Goal: Contribute content: Contribute content

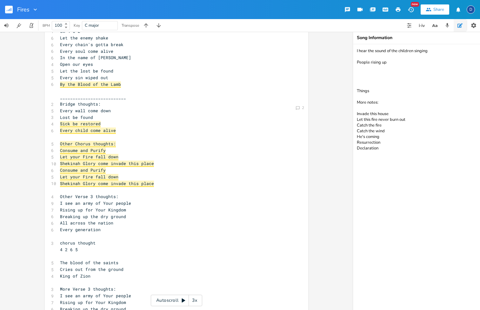
scroll to position [305, 0]
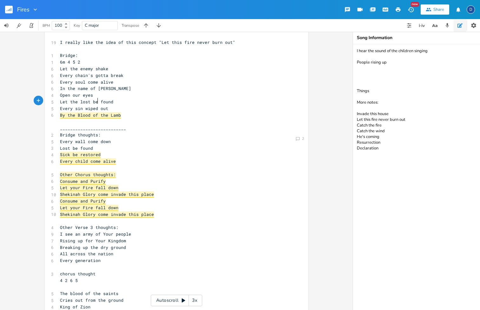
click at [95, 112] on span "By the Blood of the Lamb" at bounding box center [90, 115] width 61 height 6
click at [108, 112] on span "By the Blood of the Lamb" at bounding box center [90, 115] width 61 height 6
click at [104, 105] on span "Every sin wiped out" at bounding box center [84, 108] width 48 height 6
click at [124, 118] on pre "​" at bounding box center [173, 121] width 229 height 7
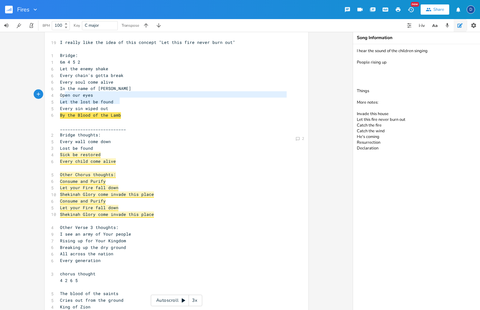
type textarea "By the Blood of the Lamb"
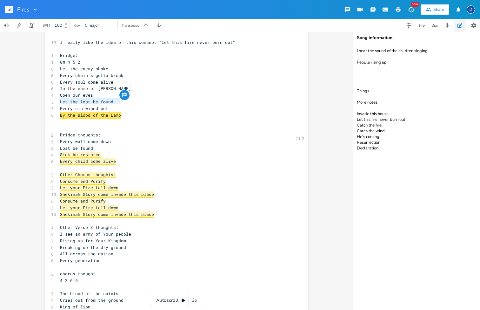
click at [122, 95] on icon "button" at bounding box center [124, 95] width 4 height 4
click at [158, 126] on button "Cancel" at bounding box center [173, 127] width 31 height 8
type textarea "Lost be found"
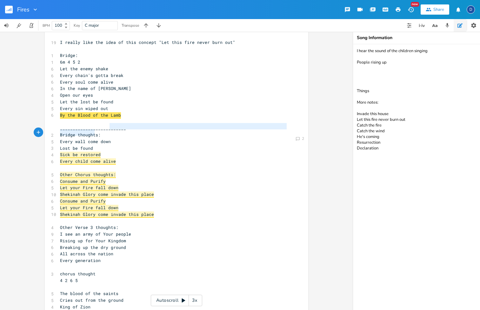
click at [144, 132] on div "1 Verse 1: 1 2m 6 1 5 8 I see the fires of revival 6 Burning even brighter 7 Yo…" at bounding box center [173, 121] width 229 height 759
click at [122, 145] on pre "Lost be found" at bounding box center [173, 148] width 229 height 7
click at [106, 112] on span "By the Blood of the Lamb" at bounding box center [90, 115] width 61 height 6
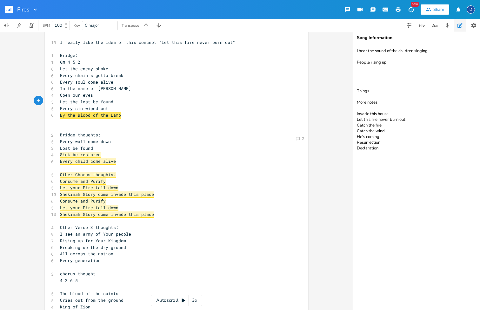
click at [106, 112] on span "By the Blood of the Lamb" at bounding box center [90, 115] width 61 height 6
type textarea "By the Blood of the Lamb"
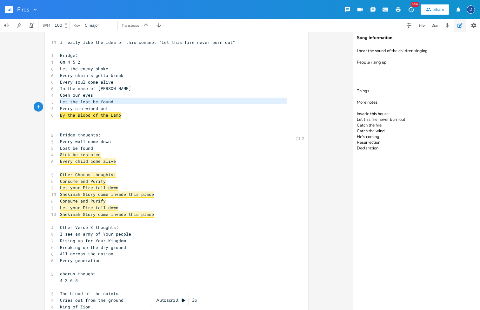
click at [106, 112] on span "By the Blood of the Lamb" at bounding box center [90, 115] width 61 height 6
click at [119, 112] on span "By the Blood of the Lamb" at bounding box center [90, 115] width 61 height 6
type textarea "By the Blood of the Lamb"
drag, startPoint x: 122, startPoint y: 101, endPoint x: 57, endPoint y: 101, distance: 64.8
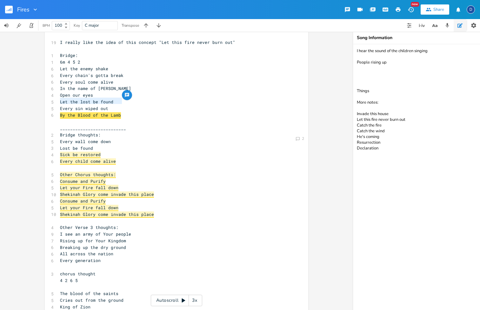
click at [59, 112] on pre "By the Blood of the Lamb" at bounding box center [173, 115] width 229 height 7
click at [63, 112] on span "By the Blood of the Lamb" at bounding box center [90, 115] width 61 height 6
type textarea "By the Blood of the Lamb"
click at [63, 112] on span "By the Blood of the Lamb" at bounding box center [90, 115] width 61 height 6
click at [297, 101] on icon "button" at bounding box center [298, 101] width 4 height 4
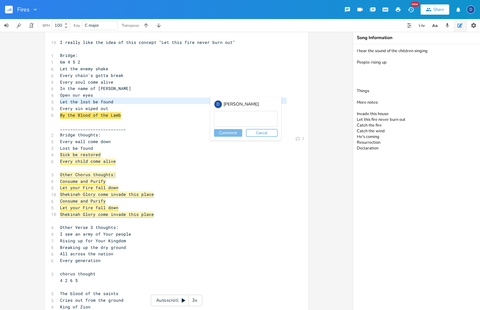
type textarea "I"
click at [215, 116] on textarea "In the name of [PERSON_NAME]" at bounding box center [245, 119] width 63 height 16
click at [265, 120] on textarea "or "In the name of [PERSON_NAME]" at bounding box center [245, 119] width 63 height 16
click at [218, 116] on textarea "or "In the name of [DEMOGRAPHIC_DATA]"" at bounding box center [245, 119] width 63 height 16
type textarea "or repeat "In the name of [DEMOGRAPHIC_DATA]""
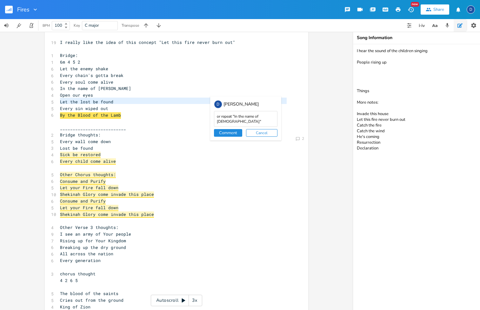
click at [223, 135] on button "Comment" at bounding box center [228, 133] width 28 height 8
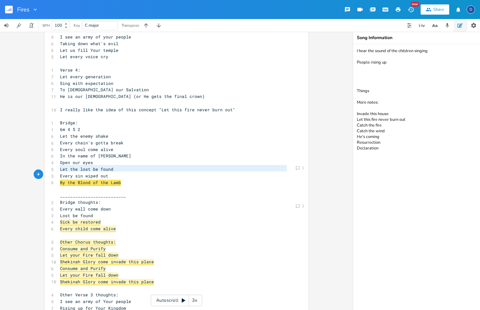
scroll to position [247, 0]
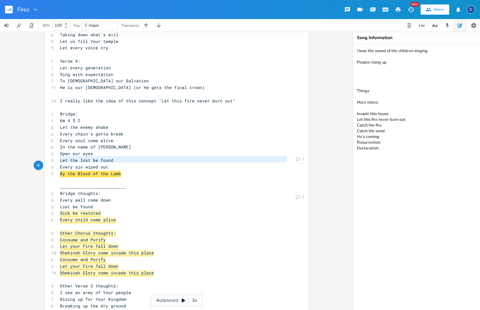
click at [129, 170] on pre "By the Blood of the Lamb" at bounding box center [173, 173] width 229 height 7
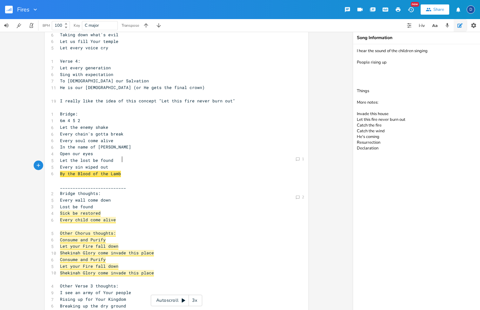
scroll to position [1, 0]
click at [119, 170] on span "By the Blood of the Lamb" at bounding box center [90, 173] width 61 height 6
type textarea "*"
type textarea "("
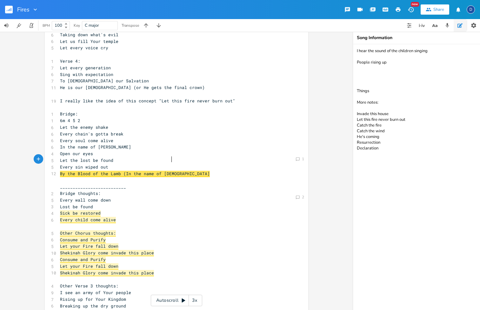
type textarea "(In the name of [PERSON_NAME])"
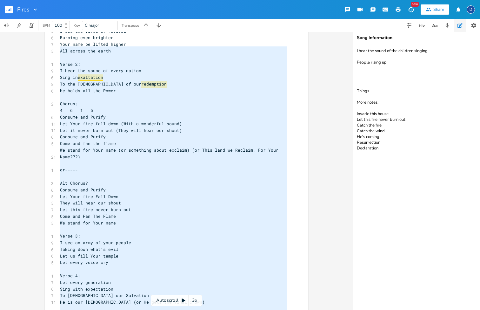
type textarea "Verse 1: 2m 6 1 5 I see the fires of revival Burning even brighter Your name be…"
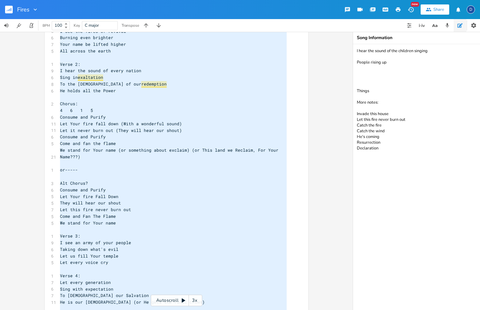
drag, startPoint x: 176, startPoint y: 159, endPoint x: 55, endPoint y: -14, distance: 210.7
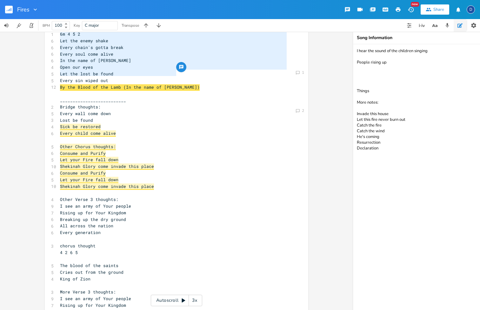
scroll to position [7, 0]
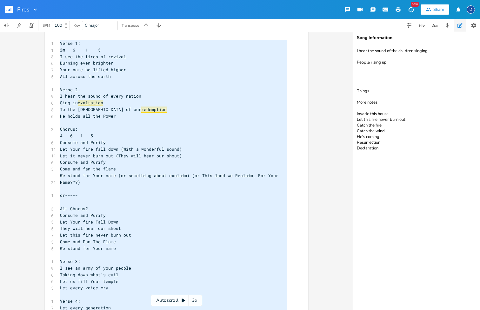
click at [392, 143] on textarea "I hear the sound of the children singing People rising up Things More notes: In…" at bounding box center [416, 176] width 127 height 265
drag, startPoint x: 386, startPoint y: 149, endPoint x: 364, endPoint y: 19, distance: 131.1
click at [364, 19] on div "Fires New Share D BPM 100 Key C major Transpose Comment 1 Comment 2 x 1 Verse 1…" at bounding box center [240, 155] width 480 height 310
click at [380, 118] on textarea "I hear the sound of the children singing People rising up Things More notes: In…" at bounding box center [416, 176] width 127 height 265
drag, startPoint x: 375, startPoint y: 93, endPoint x: 344, endPoint y: 82, distance: 32.8
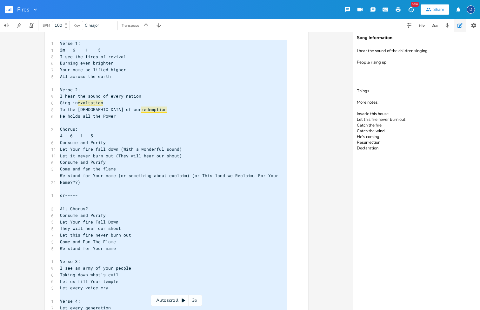
click at [344, 82] on div "Comment 1 Comment 2 x 1 Verse 1: 1 2m 6 1 5 8 I see the fires of revival 6 Burn…" at bounding box center [240, 171] width 480 height 278
click at [401, 125] on textarea "I hear the sound of the children singing People rising up More notes: Invade th…" at bounding box center [416, 176] width 127 height 265
drag, startPoint x: 357, startPoint y: 74, endPoint x: 357, endPoint y: 69, distance: 5.4
click at [357, 69] on textarea "I hear the sound of the children singing People rising up More notes: Invade th…" at bounding box center [416, 176] width 127 height 265
click at [372, 68] on textarea "I hear the sound of the children singing People rising up More notes: Invade th…" at bounding box center [416, 176] width 127 height 265
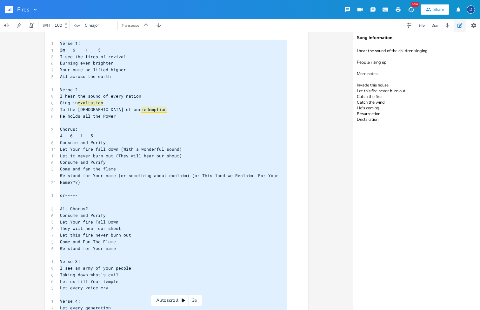
drag, startPoint x: 391, startPoint y: 62, endPoint x: 322, endPoint y: 27, distance: 78.0
click at [322, 27] on div "Fires New Share D BPM 100 Key C major Transpose Comment 1 Comment 2 x 1 Verse 1…" at bounding box center [240, 155] width 480 height 310
click at [405, 101] on textarea "More notes: Invade this house Let this fire never burn out Catch the fire Catch…" at bounding box center [416, 176] width 127 height 265
paste textarea "I hear the sound of the children singing People rising up"
click at [364, 109] on textarea "More notes: Invade this house Let this fire never burn out Catch the fire Catch…" at bounding box center [416, 176] width 127 height 265
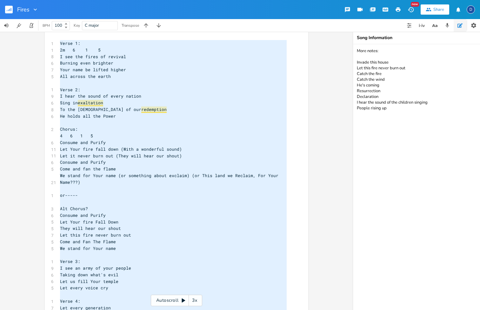
type textarea "More notes: Invade this house Let this fire never burn out Catch the fire Catch…"
click at [272, 108] on pre "To the [DEMOGRAPHIC_DATA] of our redemption" at bounding box center [173, 109] width 229 height 7
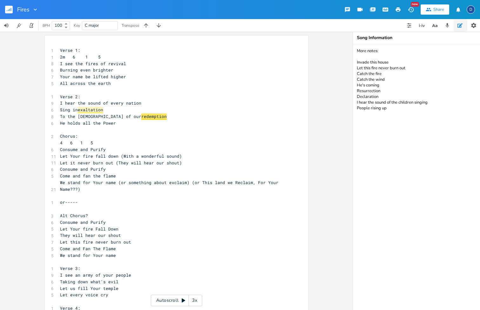
scroll to position [0, 0]
click at [83, 74] on span "Your name be lifted higher" at bounding box center [93, 77] width 66 height 6
click at [86, 75] on span "Your name be lifted higher" at bounding box center [93, 77] width 66 height 6
click at [85, 75] on span "Your name be lifted higher" at bounding box center [93, 77] width 66 height 6
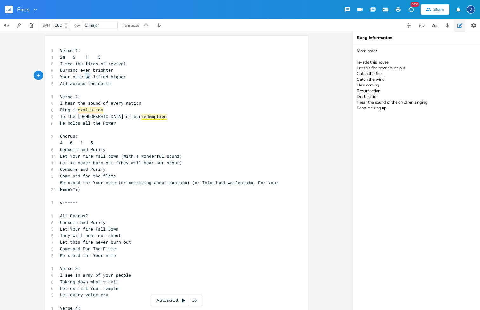
click at [85, 75] on span "Your name be lifted higher" at bounding box center [93, 77] width 66 height 6
type textarea "is"
click at [84, 75] on span "Your name is lifted higher" at bounding box center [93, 77] width 66 height 6
type textarea "is"
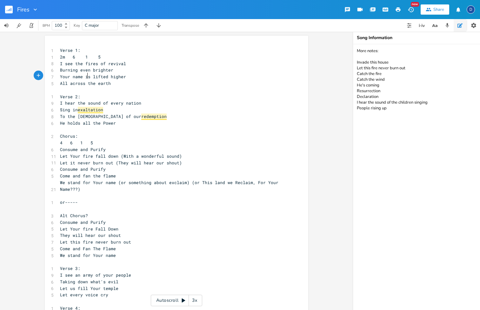
click at [84, 75] on span "Your name is lifted higher" at bounding box center [93, 77] width 66 height 6
click at [94, 71] on icon "button" at bounding box center [94, 69] width 5 height 5
type textarea "was "be""
click at [105, 102] on button "Comment" at bounding box center [110, 101] width 28 height 8
click at [118, 88] on pre "​" at bounding box center [173, 90] width 229 height 7
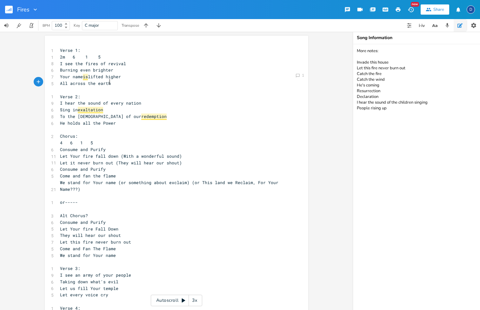
click at [117, 85] on pre "All across the earth" at bounding box center [173, 83] width 229 height 7
click at [141, 113] on span "redemption" at bounding box center [153, 116] width 25 height 6
type textarea "redemption"
click at [141, 113] on span "redemption" at bounding box center [153, 116] width 25 height 6
click at [134, 123] on pre "He holds all the Power" at bounding box center [173, 123] width 229 height 7
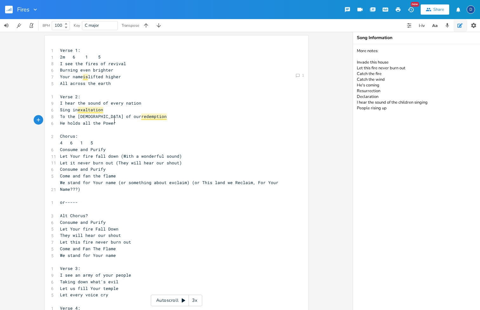
click at [141, 115] on span "redemption" at bounding box center [153, 116] width 25 height 6
click at [141, 113] on span "redemption" at bounding box center [153, 116] width 25 height 6
click at [143, 123] on pre "He holds all the Power" at bounding box center [173, 123] width 229 height 7
click at [141, 115] on span "redemption" at bounding box center [153, 116] width 25 height 6
click at [141, 113] on span "redemption" at bounding box center [153, 116] width 25 height 6
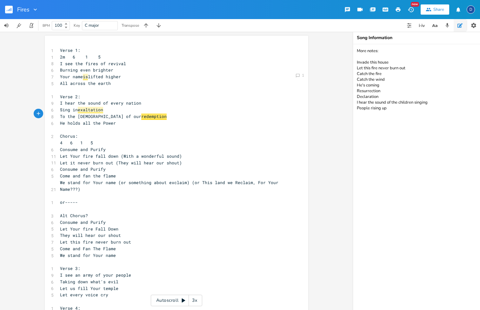
click at [141, 117] on span "redemption" at bounding box center [153, 116] width 25 height 6
click at [136, 126] on pre "​" at bounding box center [173, 129] width 229 height 7
click at [141, 113] on span "redemption" at bounding box center [153, 116] width 25 height 6
type textarea "redemption"
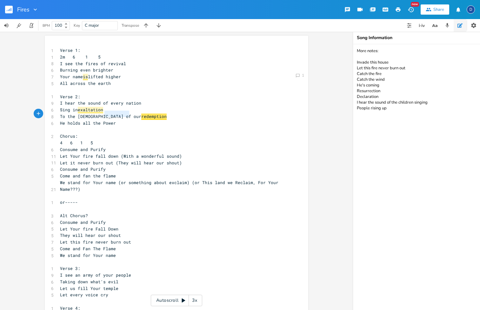
click at [141, 113] on span "redemption" at bounding box center [153, 116] width 25 height 6
click at [130, 105] on div "button" at bounding box center [134, 108] width 10 height 10
click at [172, 138] on button "Cancel" at bounding box center [183, 140] width 31 height 8
click at [137, 120] on pre "He holds all the Power" at bounding box center [173, 123] width 229 height 7
click at [141, 113] on span "redemption" at bounding box center [153, 116] width 25 height 6
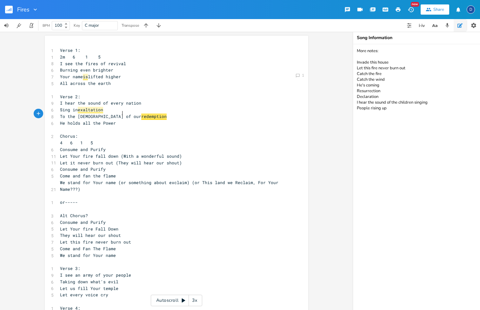
type textarea "redemption"
click at [141, 113] on span "redemption" at bounding box center [153, 116] width 25 height 6
click at [143, 135] on pre "Chorus:" at bounding box center [173, 136] width 229 height 7
click at [141, 115] on span "redemption" at bounding box center [153, 116] width 25 height 6
type textarea "redemption"
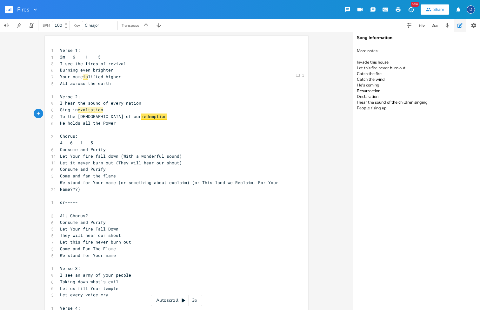
click at [141, 115] on span "redemption" at bounding box center [153, 116] width 25 height 6
click at [130, 126] on pre "​" at bounding box center [173, 129] width 229 height 7
click at [141, 116] on span "redemption" at bounding box center [153, 116] width 25 height 6
type textarea "redemption"
click at [135, 106] on div "button" at bounding box center [134, 108] width 10 height 10
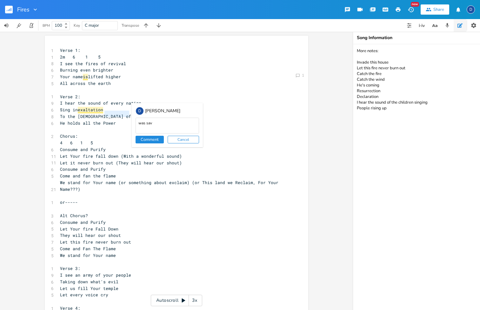
scroll to position [0, 0]
click at [145, 122] on textarea "was salvation, but" at bounding box center [167, 125] width 63 height 16
click at [162, 121] on textarea "was "salvation, but" at bounding box center [167, 125] width 63 height 16
type textarea "was "salvation," but tried to move it to V4, possibly."
click at [145, 144] on div "D [PERSON_NAME] was "salvation," but tried to move it to V4, possibly. Comment …" at bounding box center [167, 125] width 71 height 44
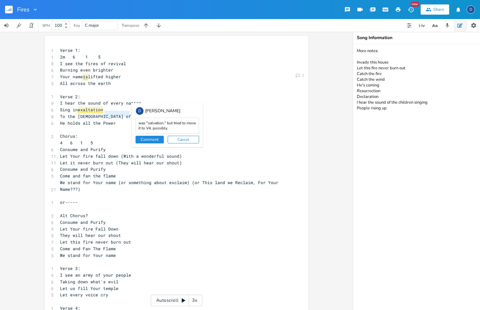
click at [146, 141] on button "Comment" at bounding box center [150, 140] width 28 height 8
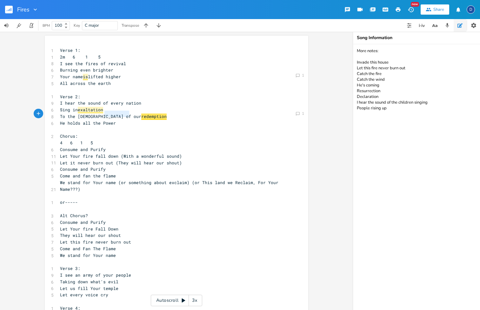
click at [141, 116] on span "redemption" at bounding box center [153, 116] width 25 height 6
type textarea "redemption"
click at [141, 116] on span "redemption" at bounding box center [153, 116] width 25 height 6
click at [141, 113] on span "redemption" at bounding box center [153, 116] width 25 height 6
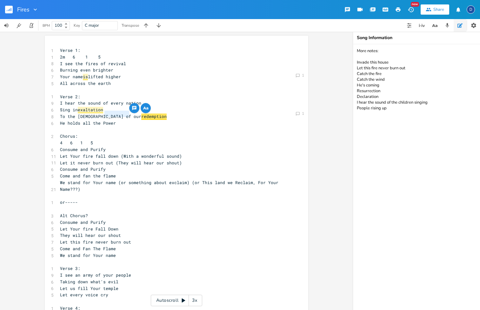
type textarea "redemption"
click at [141, 113] on span "redemption" at bounding box center [153, 116] width 25 height 6
click at [132, 108] on icon "button" at bounding box center [134, 107] width 5 height 5
type textarea "/"
type textarea "Could be:"
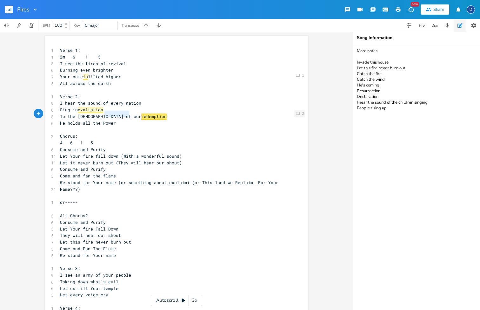
click at [297, 114] on icon at bounding box center [298, 114] width 4 height 4
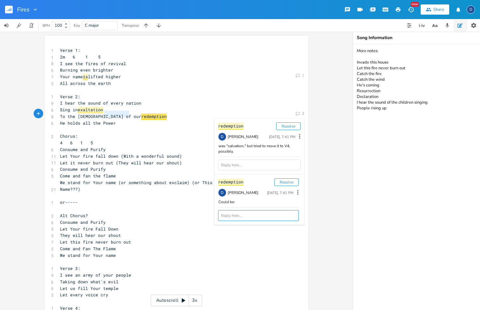
click at [241, 214] on textarea at bounding box center [258, 215] width 81 height 11
click at [244, 203] on div "Could be:" at bounding box center [258, 201] width 81 height 5
click at [294, 192] on icon at bounding box center [297, 192] width 7 height 7
click at [279, 204] on li "Edit" at bounding box center [269, 202] width 51 height 11
type textarea "Could be: Restoration Resurrection"
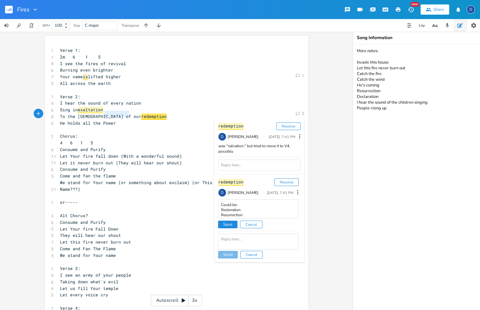
click at [226, 222] on button "Save" at bounding box center [227, 224] width 19 height 8
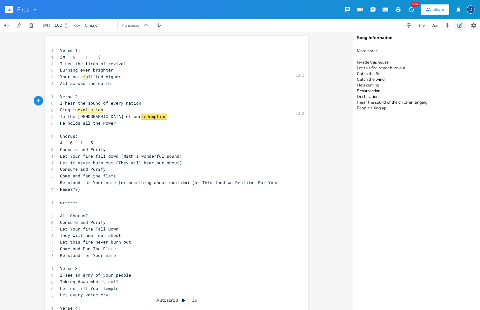
click at [200, 100] on pre "I hear the sound of every nation" at bounding box center [173, 103] width 229 height 7
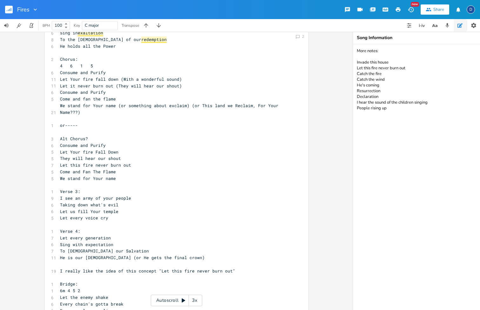
scroll to position [80, 0]
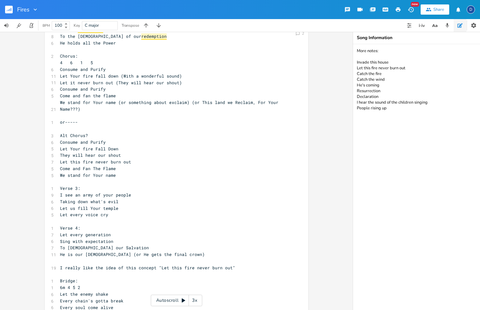
click at [75, 238] on span "Sing with expectation" at bounding box center [86, 241] width 53 height 6
type textarea "in"
click at [73, 238] on span "Sing in expectation" at bounding box center [84, 241] width 48 height 6
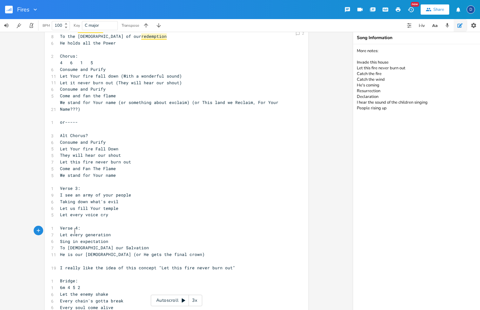
type textarea "in"
click at [73, 238] on span "Sing in expectation" at bounding box center [84, 241] width 48 height 6
click at [80, 226] on icon "button" at bounding box center [82, 224] width 5 height 5
type textarea "or "with""
click at [91, 256] on button "Comment" at bounding box center [98, 256] width 28 height 8
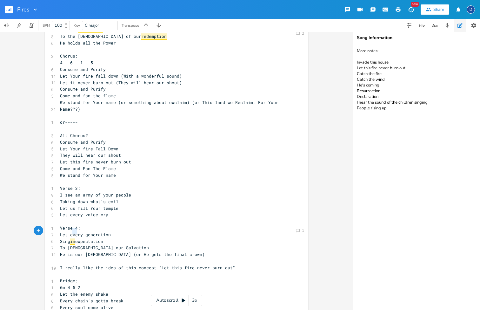
click at [117, 257] on pre "​" at bounding box center [173, 260] width 229 height 7
type textarea "He gets the fina; c=="
type textarea "l co"
type textarea "rown"
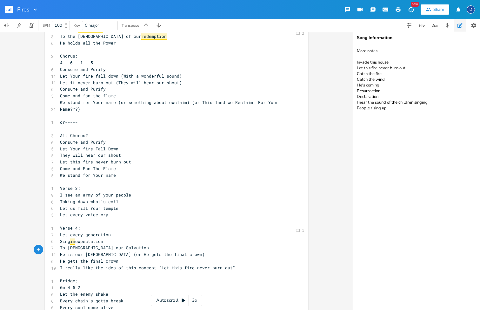
click at [123, 271] on pre "​" at bounding box center [173, 274] width 229 height 7
click at [123, 257] on pre "He gets the final crown" at bounding box center [173, 260] width 229 height 7
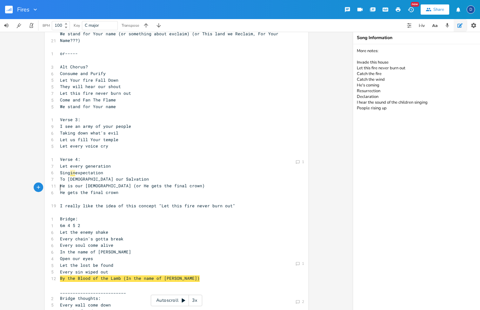
scroll to position [150, 0]
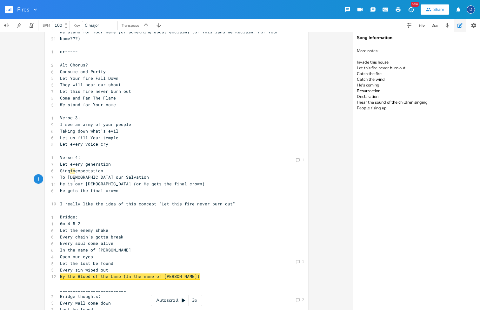
click at [74, 187] on span "He gets the final crown" at bounding box center [89, 190] width 58 height 6
type textarea "gets"
drag, startPoint x: 76, startPoint y: 179, endPoint x: 63, endPoint y: 177, distance: 13.5
click at [63, 187] on span "He gets the final crown" at bounding box center [89, 190] width 58 height 6
click at [99, 194] on pre "​" at bounding box center [173, 197] width 229 height 7
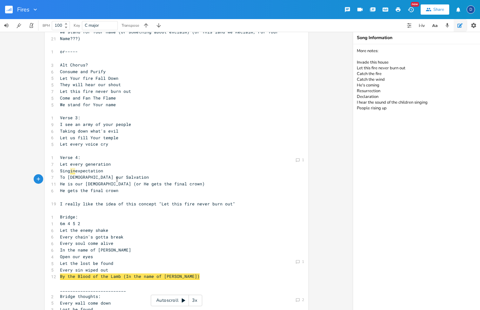
type textarea "He gets the final crown"
drag, startPoint x: 121, startPoint y: 180, endPoint x: 43, endPoint y: 179, distance: 78.1
click at [45, 179] on div "He gets the final crown x 1 Verse 1: 1 2m 6 1 5 8 I see the fires of revival 6 …" at bounding box center [177, 278] width 264 height 786
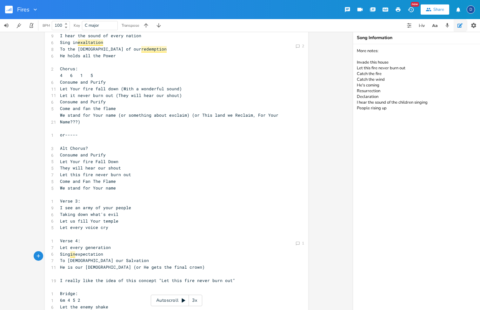
scroll to position [66, 0]
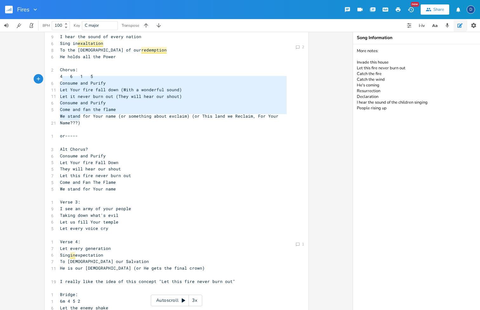
type textarea "Consume and Purify Let Your fire fall down (With a wonderful sound) Let it neve…"
drag, startPoint x: 90, startPoint y: 116, endPoint x: 58, endPoint y: 81, distance: 47.2
click at [138, 107] on pre "Come and fan the flame" at bounding box center [173, 109] width 229 height 7
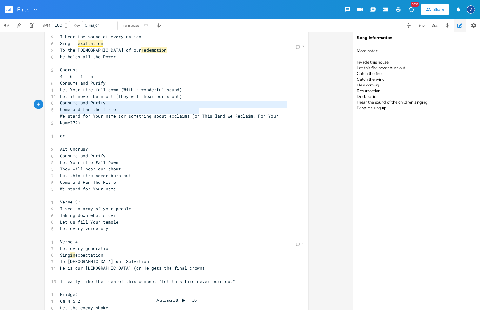
type textarea "We stand for Your name (or something about exclaim) (or"
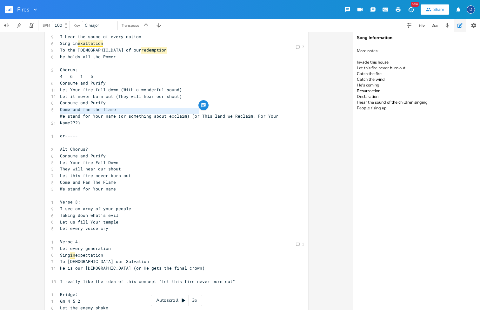
drag, startPoint x: 197, startPoint y: 111, endPoint x: 51, endPoint y: 110, distance: 145.4
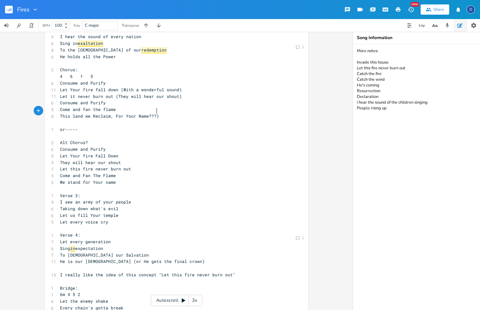
type textarea "??)"
drag, startPoint x: 160, startPoint y: 110, endPoint x: 146, endPoint y: 110, distance: 14.0
click at [146, 113] on pre "This land we Reclaim, For Your Name???)" at bounding box center [173, 116] width 229 height 7
type textarea ", For Your Name"
drag, startPoint x: 155, startPoint y: 113, endPoint x: 107, endPoint y: 111, distance: 47.7
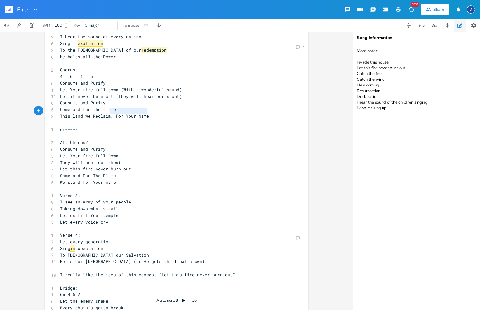
click at [107, 113] on pre "This land we Reclaim, For Your Name" at bounding box center [173, 116] width 229 height 7
click at [104, 113] on span "This land we Reclaim" at bounding box center [85, 116] width 51 height 6
type textarea "This land we Reclaim"
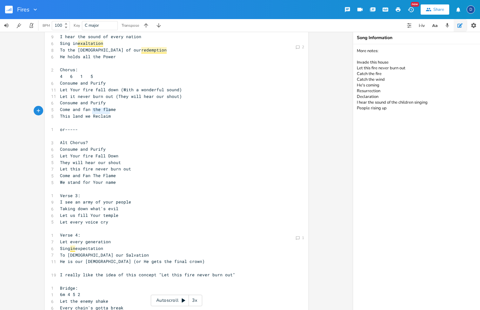
click at [104, 113] on span "This land we Reclaim" at bounding box center [85, 116] width 51 height 6
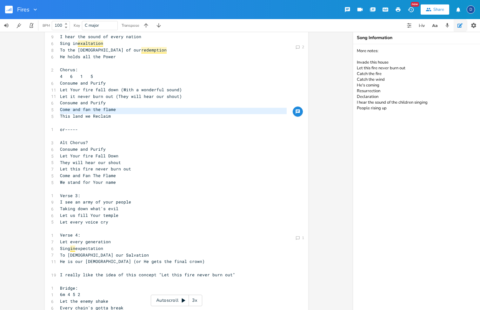
click at [296, 112] on icon "button" at bounding box center [298, 111] width 4 height 4
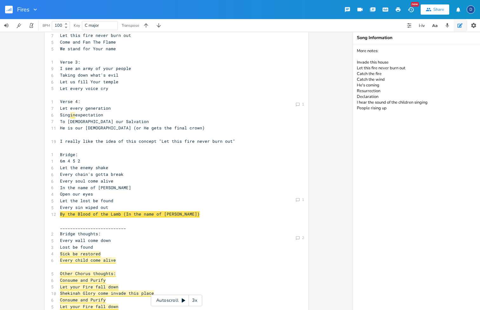
scroll to position [108, 0]
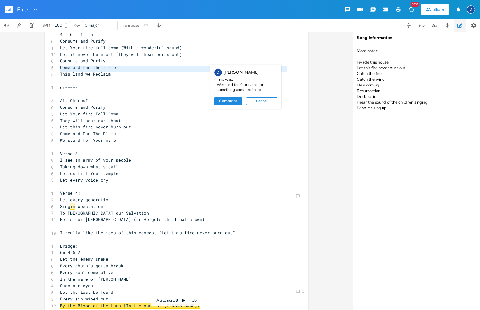
type textarea "This was: We stand for Your name (or something about exclaim)"
click at [229, 96] on div "D [PERSON_NAME] This was: We stand for Your name (or something about exclaim) C…" at bounding box center [245, 86] width 71 height 44
click at [227, 98] on button "Comment" at bounding box center [228, 101] width 28 height 8
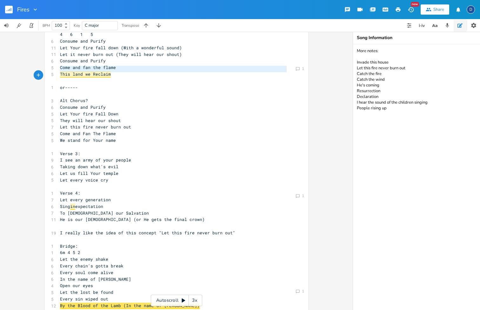
click at [129, 71] on pre "This land we Reclaim" at bounding box center [173, 74] width 229 height 7
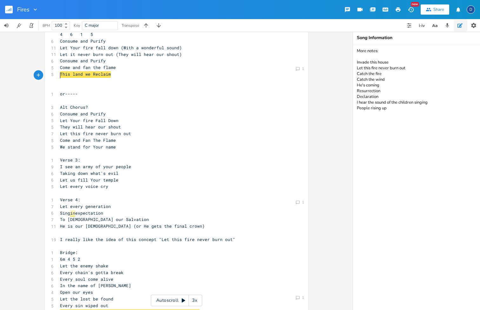
scroll to position [103, 0]
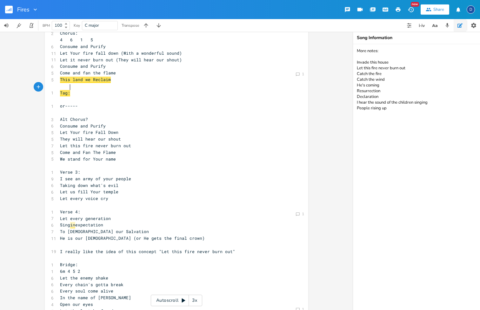
type textarea "Tag:"
type textarea "Tag"
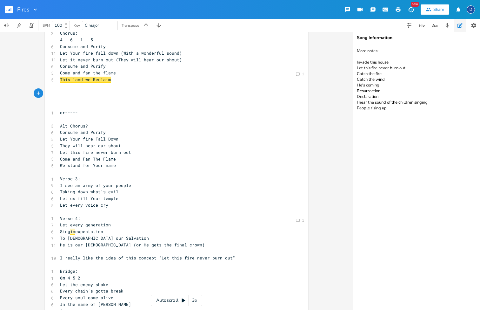
type textarea "t"
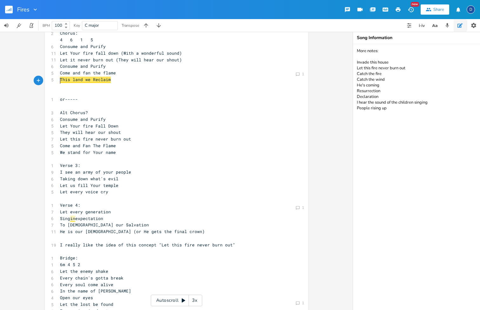
click at [68, 103] on pre "​" at bounding box center [173, 106] width 229 height 7
type textarea "gta"
type textarea "Tag:"
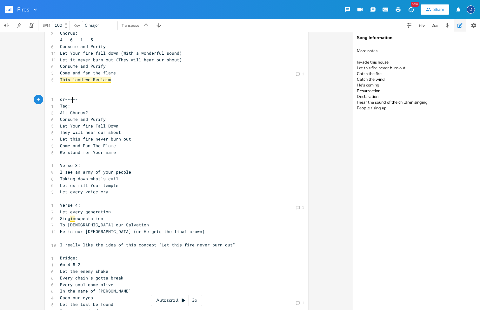
type textarea "Tag:"
drag, startPoint x: 67, startPoint y: 100, endPoint x: 47, endPoint y: 100, distance: 19.7
click at [66, 90] on pre at bounding box center [173, 93] width 229 height 7
click at [62, 90] on span "Tag:" at bounding box center [65, 93] width 10 height 6
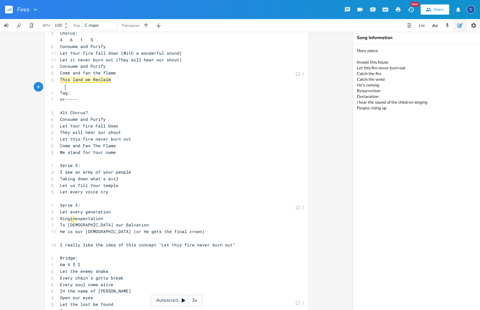
click at [61, 90] on span "Tag:" at bounding box center [65, 93] width 10 height 6
click at [68, 90] on span "Tag:" at bounding box center [65, 93] width 10 height 6
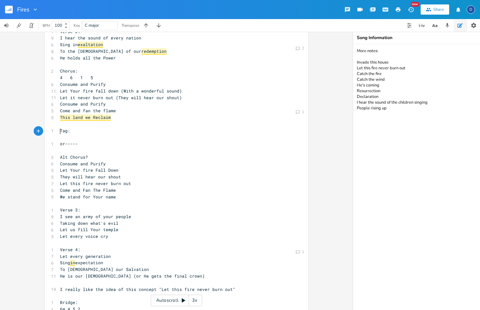
scroll to position [63, 0]
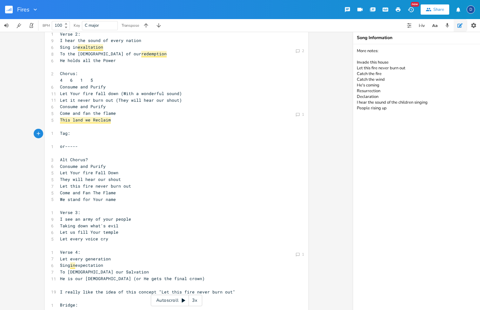
click at [103, 110] on span "Come and fan the flame" at bounding box center [88, 113] width 56 height 6
type textarea "F"
click at [81, 130] on pre "Tag:" at bounding box center [173, 133] width 229 height 7
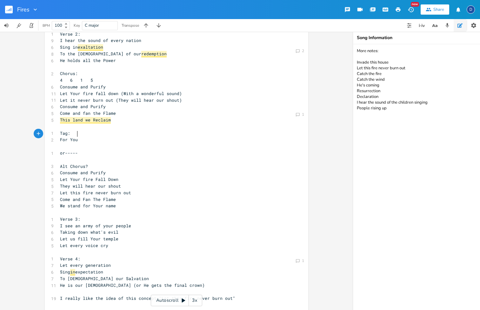
type textarea "For Youe"
type textarea "r"
type textarea "ur Name or"
type textarea ","
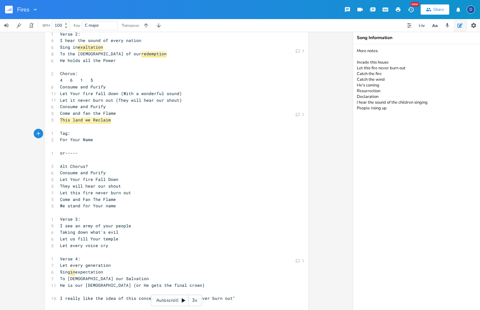
scroll to position [0, 1]
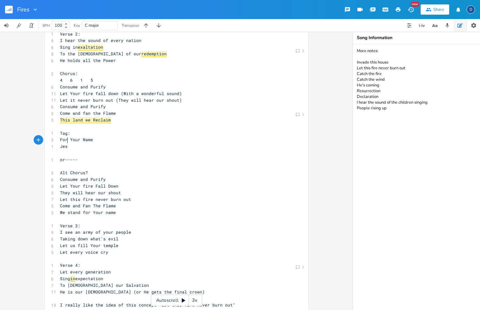
type textarea "[DEMOGRAPHIC_DATA]"
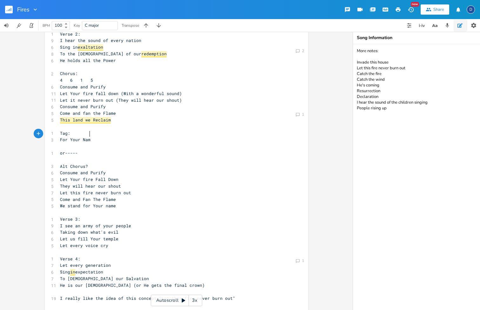
type textarea ","
type textarea "e, [DEMOGRAPHIC_DATA]"
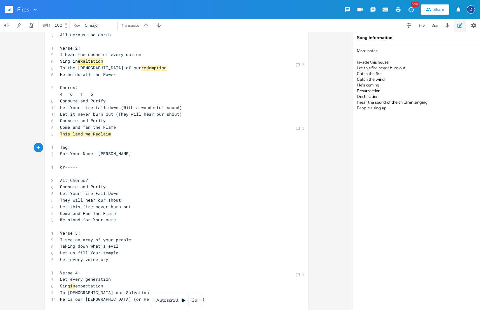
click at [407, 14] on button "New" at bounding box center [410, 9] width 13 height 11
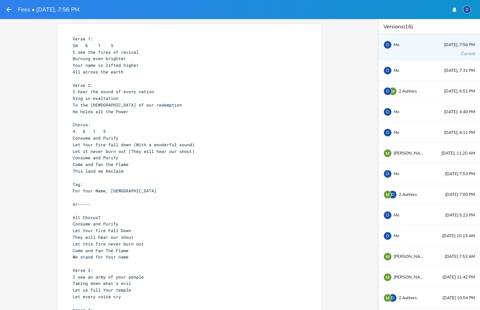
click at [8, 7] on icon "button" at bounding box center [9, 10] width 8 height 8
